Goal: Information Seeking & Learning: Learn about a topic

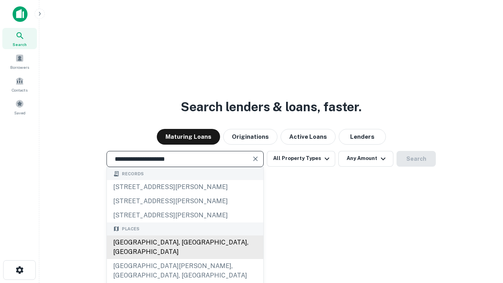
click at [185, 259] on div "Santa Monica, CA, USA" at bounding box center [185, 247] width 156 height 24
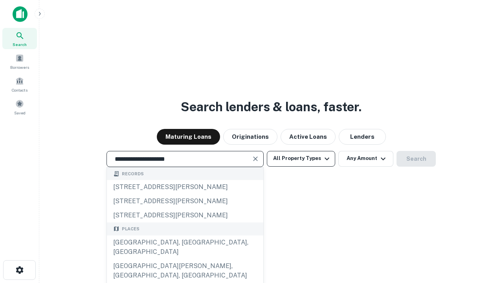
click at [301, 158] on button "All Property Types" at bounding box center [301, 159] width 68 height 16
type input "**********"
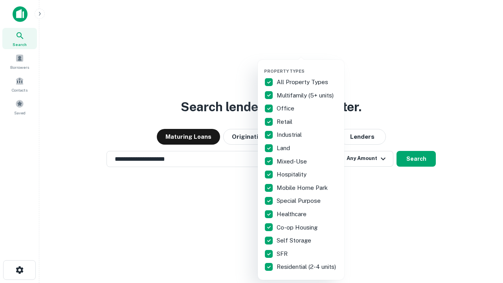
click at [307, 66] on button "button" at bounding box center [307, 66] width 86 height 0
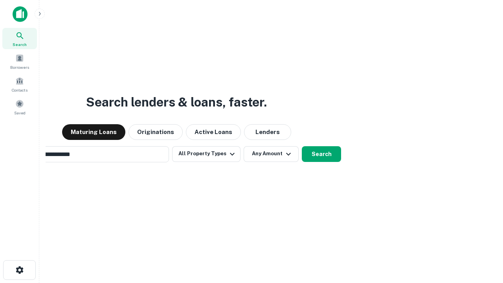
scroll to position [12, 0]
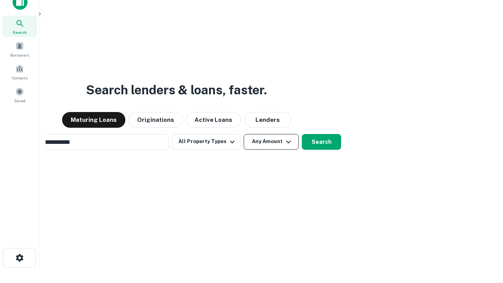
click at [244, 134] on button "Any Amount" at bounding box center [271, 142] width 55 height 16
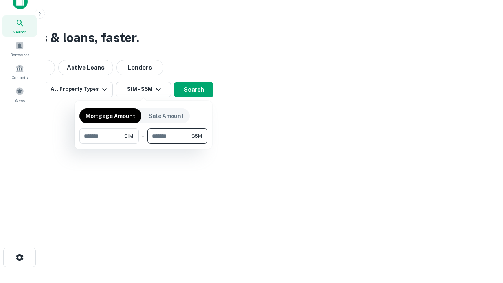
type input "*******"
click at [143, 144] on button "button" at bounding box center [143, 144] width 128 height 0
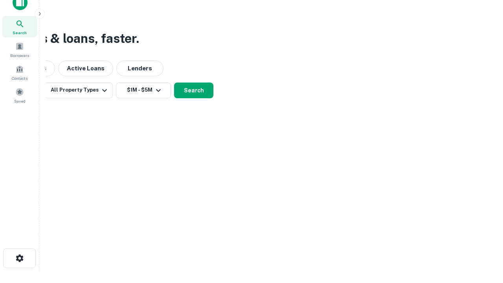
scroll to position [5, 145]
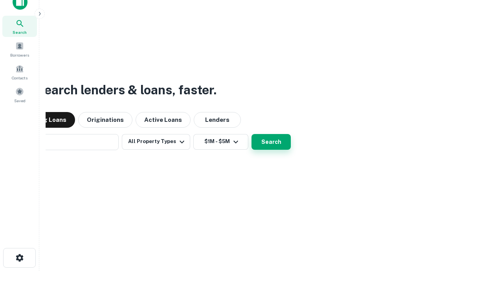
click at [251, 134] on button "Search" at bounding box center [270, 142] width 39 height 16
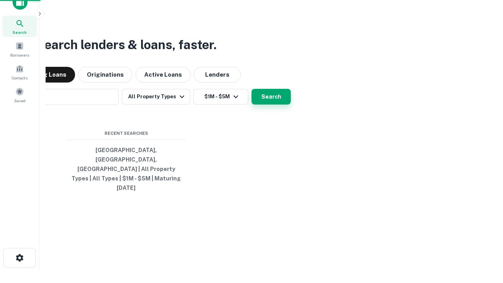
scroll to position [21, 222]
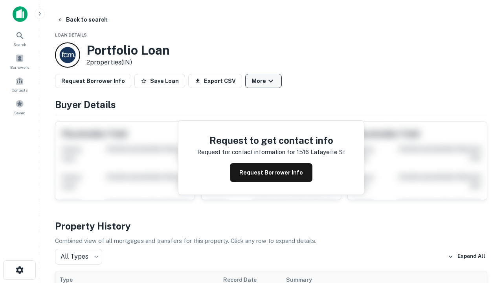
click at [263, 81] on button "More" at bounding box center [263, 81] width 37 height 14
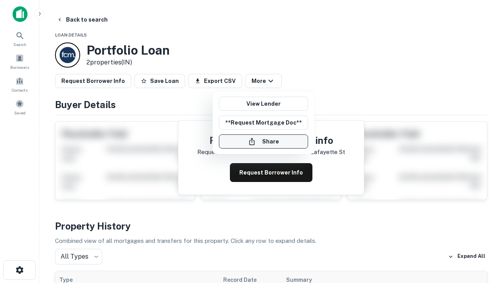
click at [263, 141] on button "Share" at bounding box center [263, 141] width 89 height 14
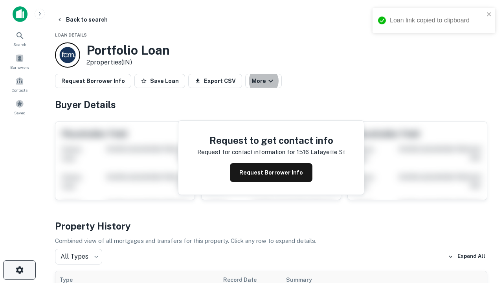
click at [19, 270] on icon "button" at bounding box center [19, 269] width 9 height 9
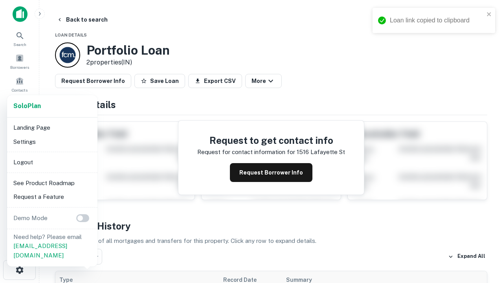
click at [52, 162] on li "Logout" at bounding box center [52, 162] width 84 height 14
